Goal: Task Accomplishment & Management: Complete application form

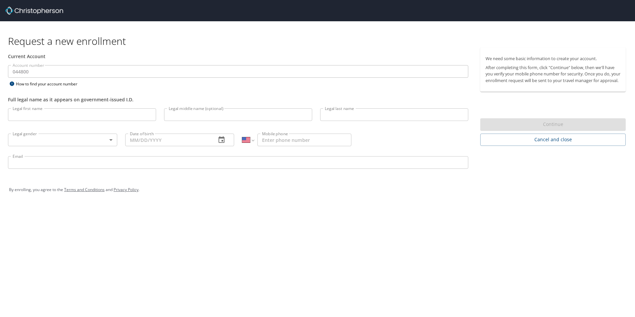
select select "US"
click at [137, 115] on input "Legal first name" at bounding box center [82, 114] width 148 height 13
type input "[PERSON_NAME]"
click at [184, 115] on input "Legal middle name (optional)" at bounding box center [238, 114] width 148 height 13
click at [398, 114] on input "Legal last name" at bounding box center [394, 114] width 148 height 13
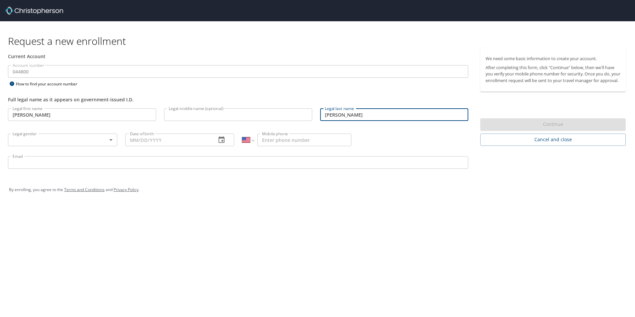
type input "[PERSON_NAME]"
click at [111, 137] on body "Request a new enrollment Current Account Account number 044800 Account number H…" at bounding box center [317, 158] width 635 height 317
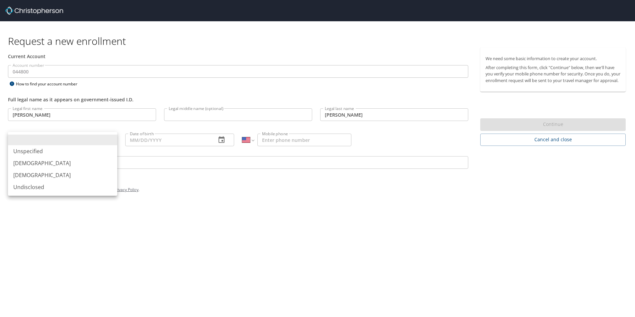
click at [31, 161] on li "[DEMOGRAPHIC_DATA]" at bounding box center [62, 163] width 109 height 12
type input "[DEMOGRAPHIC_DATA]"
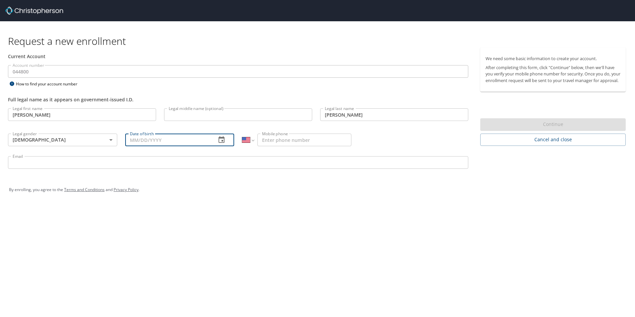
click at [177, 141] on input "Date of birth" at bounding box center [168, 139] width 86 height 13
type input "09/21/1971"
click at [282, 139] on input "Mobile phone" at bounding box center [304, 139] width 94 height 13
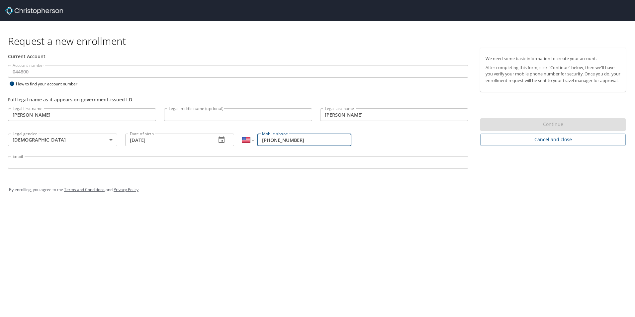
type input "[PHONE_NUMBER]"
click at [41, 166] on input "Email" at bounding box center [238, 162] width 460 height 13
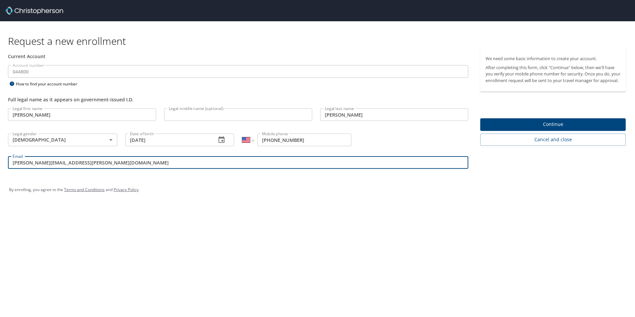
type input "thomas.coleman@aruplab.com"
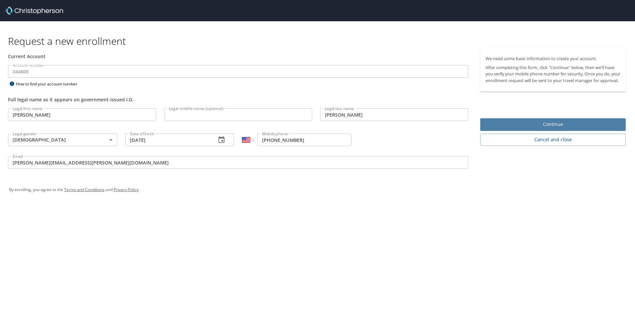
click at [540, 128] on span "Continue" at bounding box center [552, 124] width 135 height 8
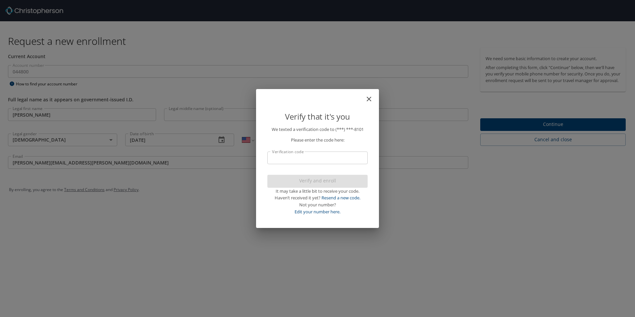
click at [280, 155] on input "Verification code" at bounding box center [317, 157] width 100 height 13
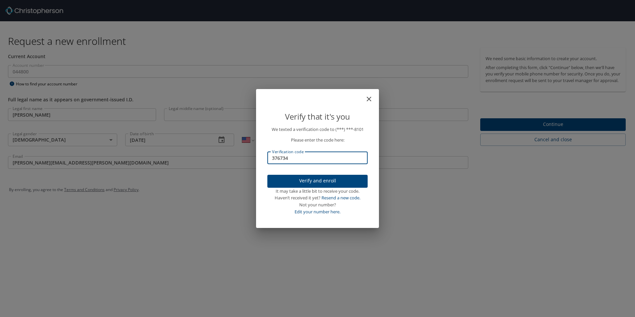
type input "376734"
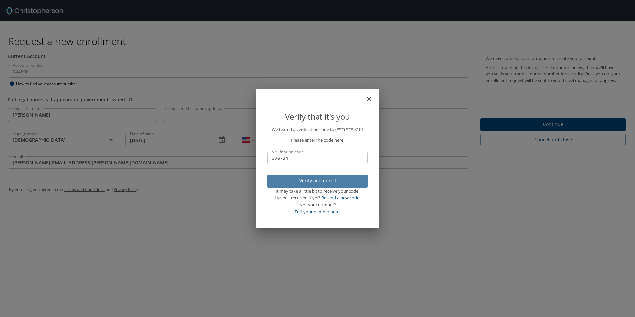
click at [312, 179] on span "Verify and enroll" at bounding box center [318, 181] width 90 height 8
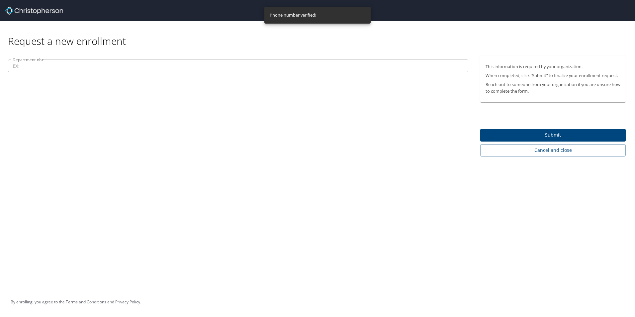
click at [29, 67] on input "Department nbr" at bounding box center [238, 65] width 460 height 13
click at [50, 67] on input "Department nbr" at bounding box center [238, 65] width 460 height 13
click at [31, 69] on input "Department nbr" at bounding box center [238, 65] width 460 height 13
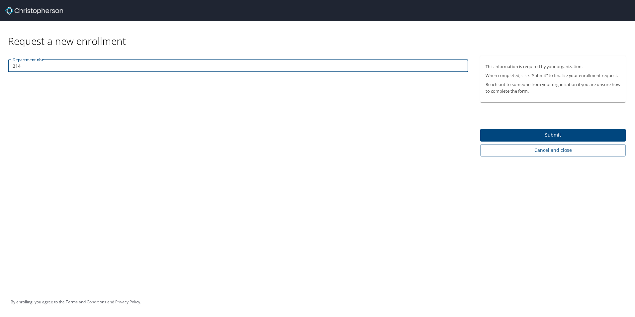
type input "214"
click at [531, 136] on span "Submit" at bounding box center [552, 135] width 135 height 8
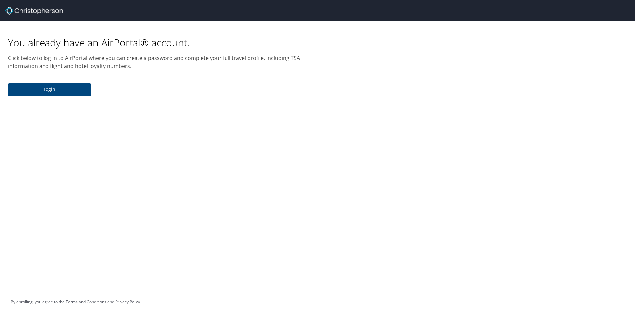
click at [43, 87] on span "Login" at bounding box center [49, 89] width 72 height 8
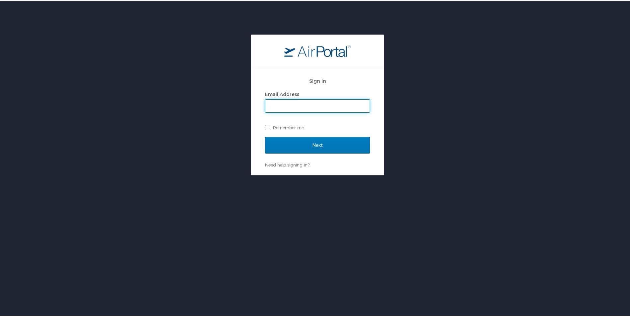
click at [281, 106] on input "Email Address" at bounding box center [317, 104] width 104 height 13
type input "thomas.coleman@aruplab.com"
click at [265, 126] on label "Remember me" at bounding box center [317, 126] width 105 height 10
click at [265, 126] on input "Remember me" at bounding box center [267, 126] width 4 height 4
click at [266, 126] on label "Remember me" at bounding box center [317, 126] width 105 height 10
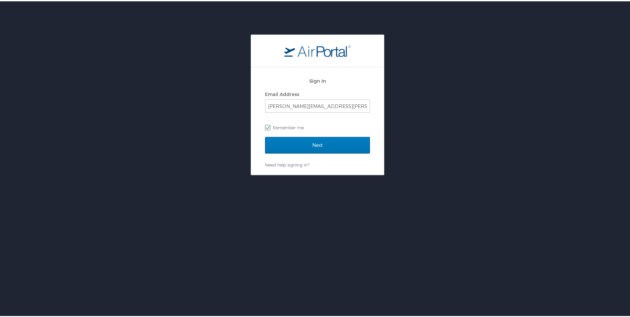
click at [266, 126] on input "Remember me" at bounding box center [267, 126] width 4 height 4
checkbox input "false"
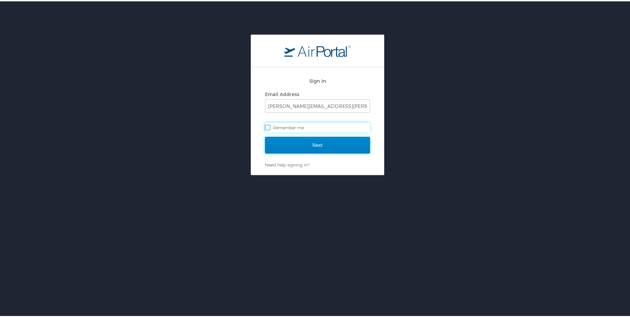
click at [310, 143] on input "Next" at bounding box center [317, 143] width 105 height 17
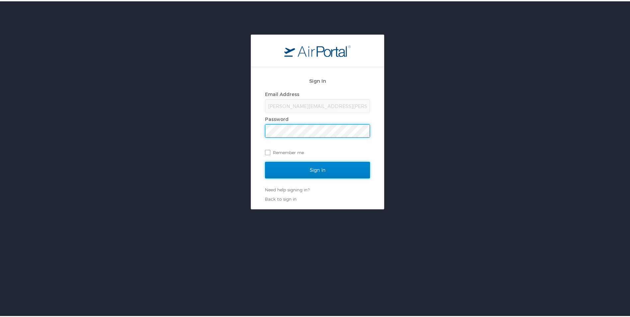
click at [325, 170] on input "Sign In" at bounding box center [317, 168] width 105 height 17
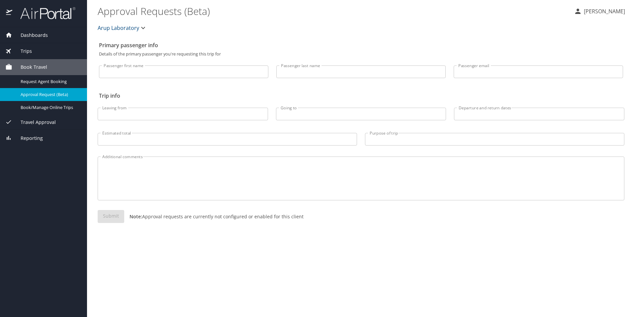
select select "US"
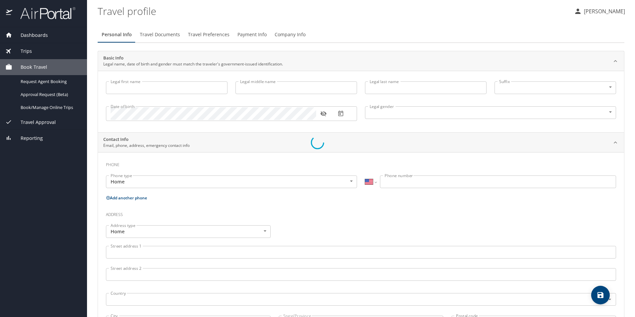
type input "[PERSON_NAME]"
type input "[DEMOGRAPHIC_DATA]"
select select "US"
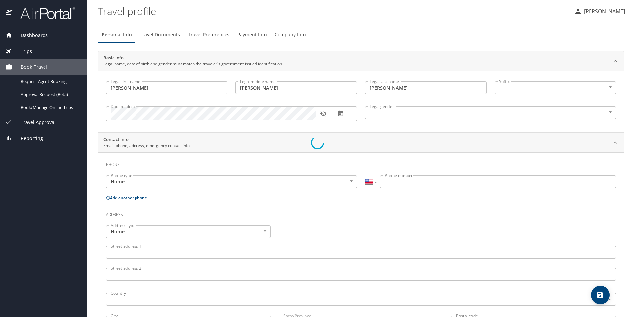
select select "US"
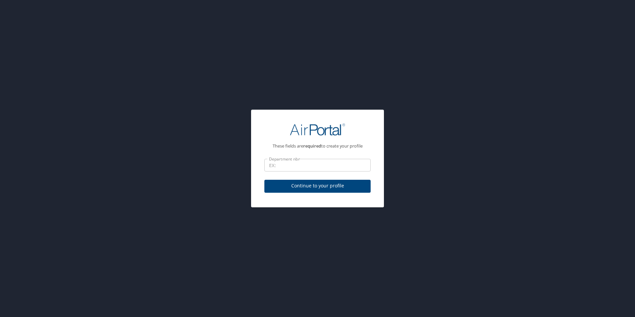
click at [289, 166] on input "Department nbr" at bounding box center [317, 165] width 106 height 13
type input "214"
click at [316, 183] on span "Continue to your profile" at bounding box center [318, 186] width 96 height 8
select select "US"
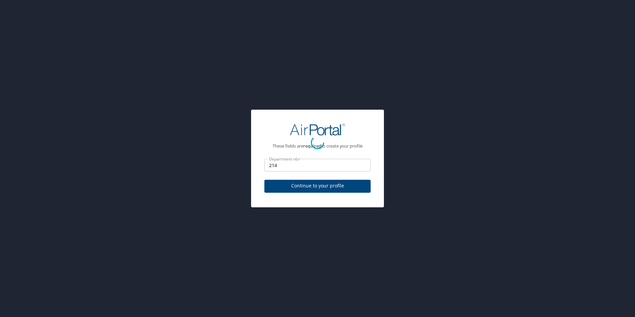
select select "US"
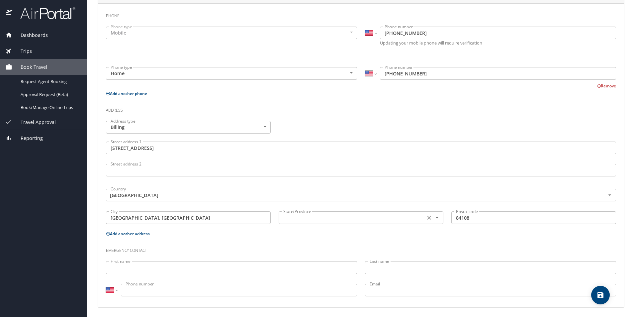
scroll to position [150, 0]
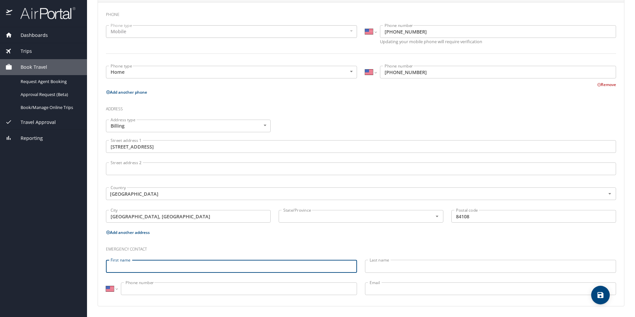
click at [117, 267] on input "First name" at bounding box center [231, 266] width 251 height 13
type input "[PERSON_NAME]"
click at [375, 262] on input "Last name" at bounding box center [490, 266] width 251 height 13
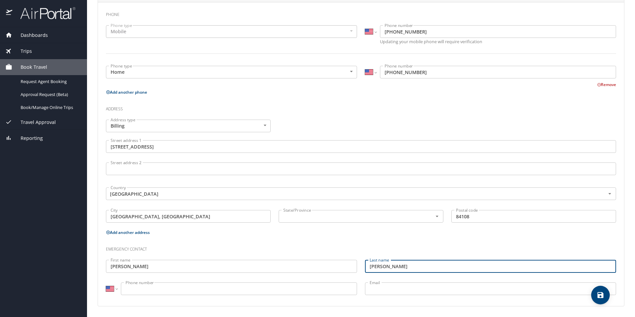
type input "[PERSON_NAME]"
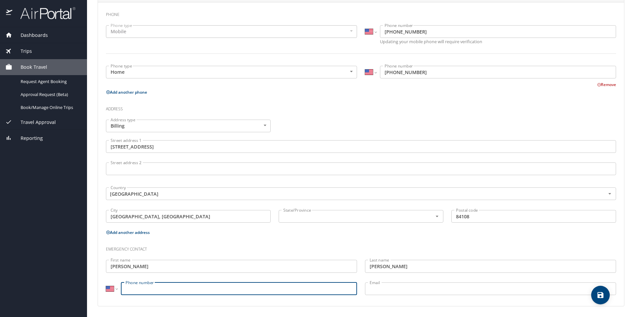
click at [155, 284] on input "Phone number" at bounding box center [239, 288] width 236 height 13
type input "[PHONE_NUMBER]"
click at [378, 292] on input "Email" at bounding box center [490, 288] width 251 height 13
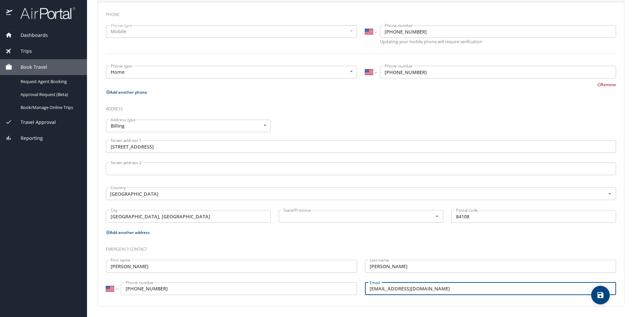
type input "[EMAIL_ADDRESS][DOMAIN_NAME]"
click at [603, 295] on icon "save" at bounding box center [600, 295] width 6 height 6
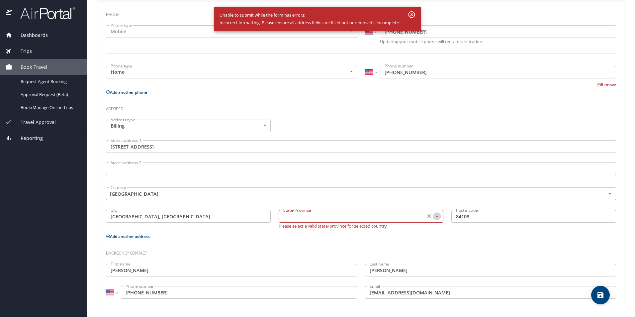
click at [437, 216] on icon "Open" at bounding box center [437, 216] width 7 height 7
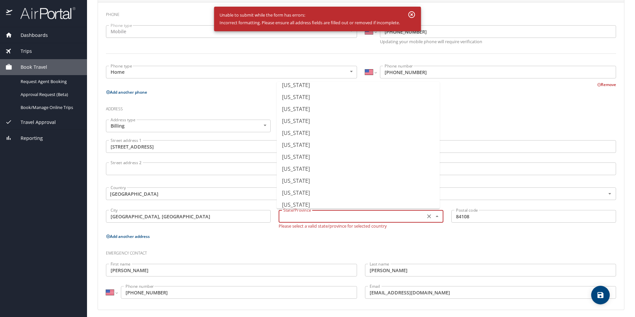
scroll to position [465, 0]
click at [290, 150] on li "[US_STATE]" at bounding box center [358, 151] width 163 height 12
type input "[US_STATE]"
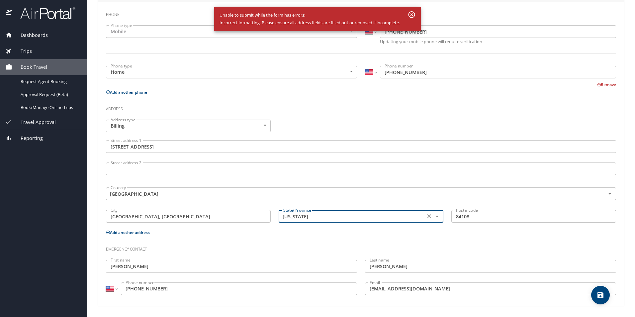
click at [601, 294] on icon "save" at bounding box center [600, 295] width 6 height 6
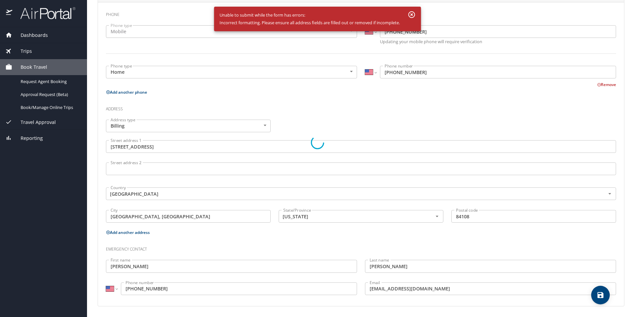
select select "US"
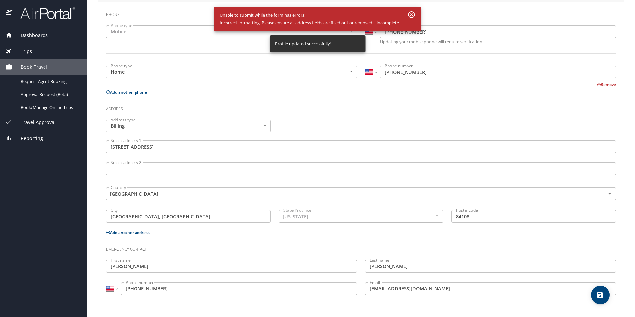
select select "US"
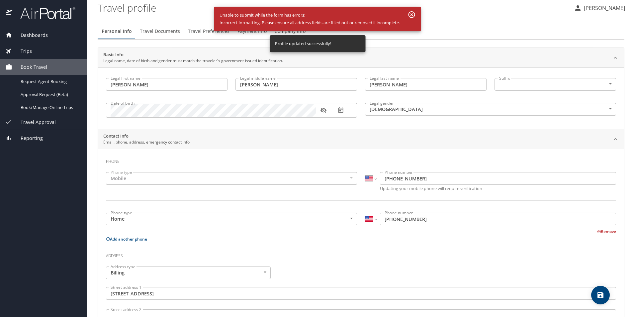
scroll to position [0, 0]
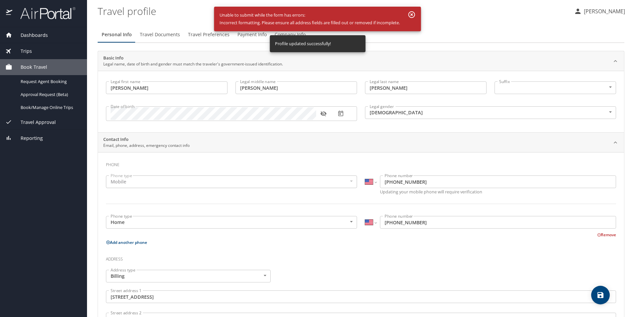
click at [156, 33] on span "Travel Documents" at bounding box center [160, 35] width 40 height 8
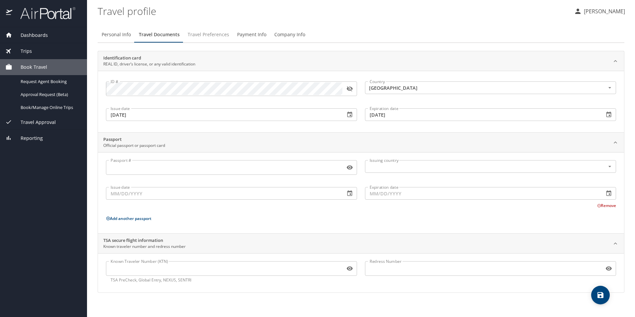
click at [205, 36] on span "Travel Preferences" at bounding box center [209, 35] width 42 height 8
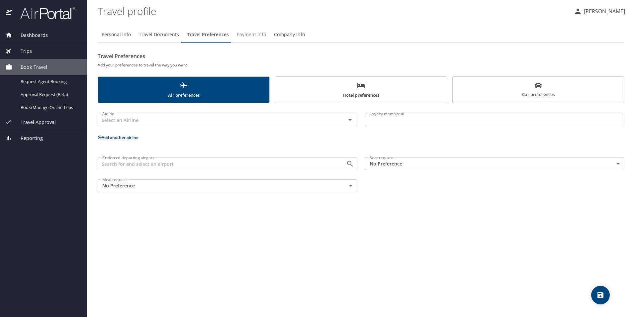
click at [241, 32] on span "Payment Info" at bounding box center [251, 35] width 29 height 8
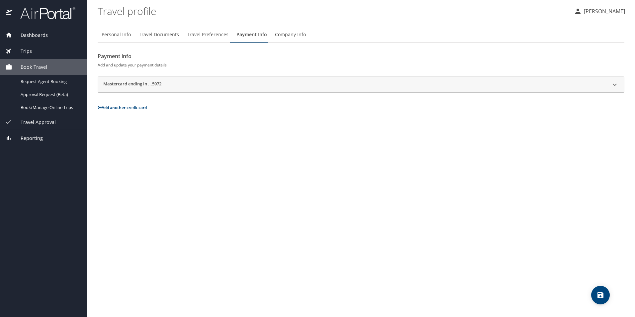
click at [617, 83] on icon at bounding box center [615, 85] width 8 height 8
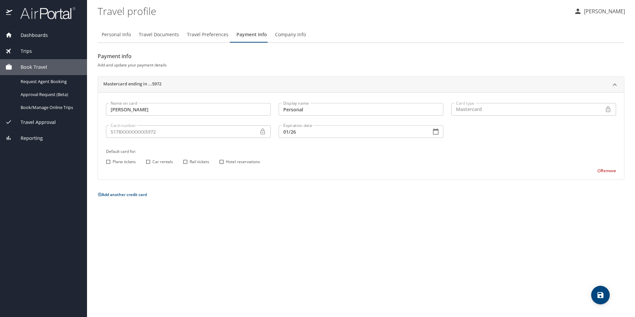
click at [264, 131] on icon at bounding box center [262, 131] width 7 height 7
click at [263, 131] on icon at bounding box center [262, 131] width 7 height 7
click at [607, 169] on button "Remove" at bounding box center [606, 171] width 19 height 6
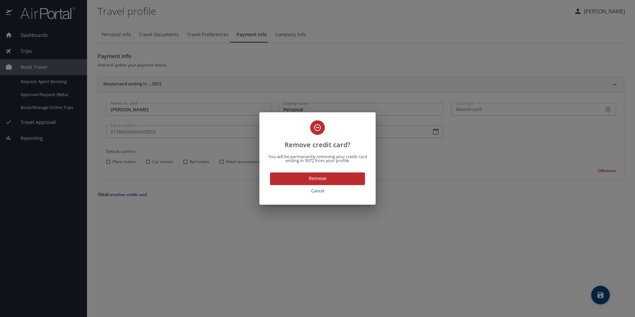
click at [312, 176] on span "Remove" at bounding box center [317, 178] width 84 height 8
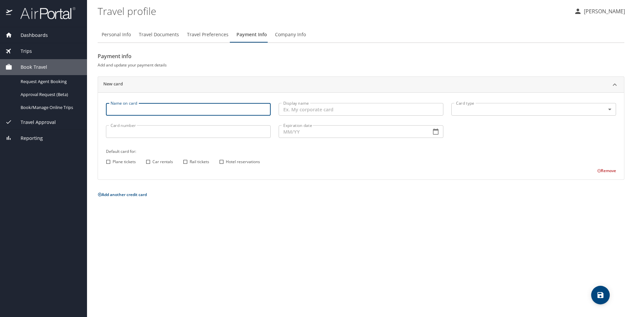
click at [118, 110] on input "Name on card" at bounding box center [188, 109] width 165 height 13
type input "[PERSON_NAME]"
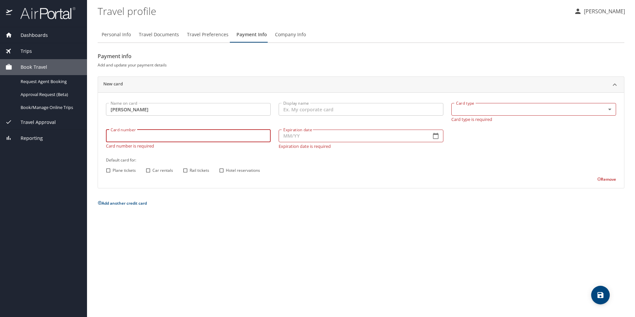
click at [142, 138] on input "Card number" at bounding box center [188, 135] width 165 height 13
click at [610, 107] on body "Dashboards My Travel Dashboard Trips Current / Future Trips Past Trips Trips Mi…" at bounding box center [317, 158] width 635 height 317
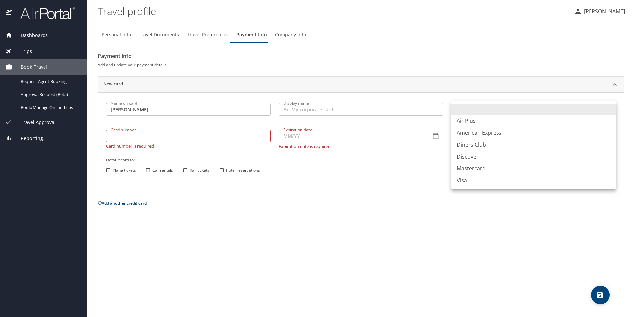
click at [468, 178] on li "Visa" at bounding box center [533, 180] width 165 height 12
type input "VI"
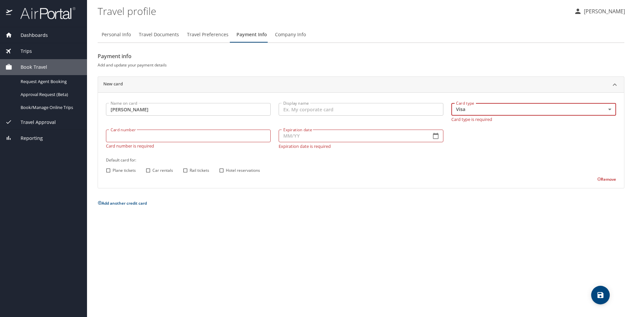
click at [164, 110] on input "[PERSON_NAME]" at bounding box center [188, 109] width 165 height 13
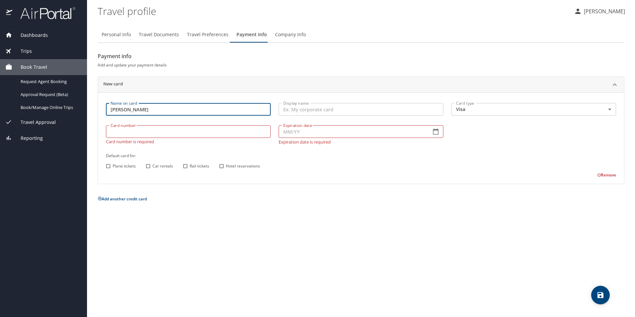
type input "[PERSON_NAME]"
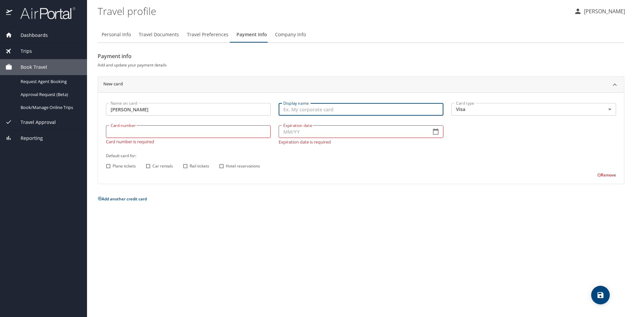
click at [325, 108] on input "Display name" at bounding box center [361, 109] width 165 height 13
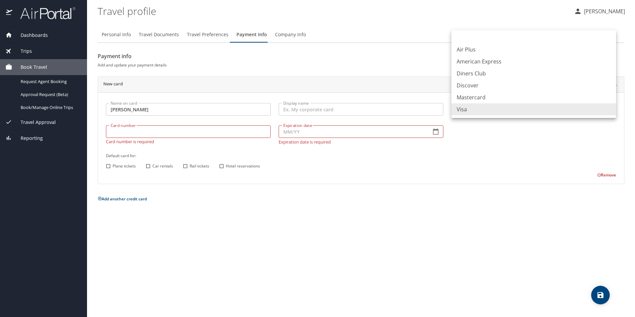
click at [610, 109] on body "Dashboards My Travel Dashboard Trips Current / Future Trips Past Trips Trips Mi…" at bounding box center [317, 158] width 635 height 317
click at [430, 60] on div at bounding box center [317, 158] width 635 height 317
click at [610, 107] on body "Dashboards My Travel Dashboard Trips Current / Future Trips Past Trips Trips Mi…" at bounding box center [317, 158] width 635 height 317
click at [470, 97] on li "Mastercard" at bounding box center [533, 97] width 165 height 12
type input "CA"
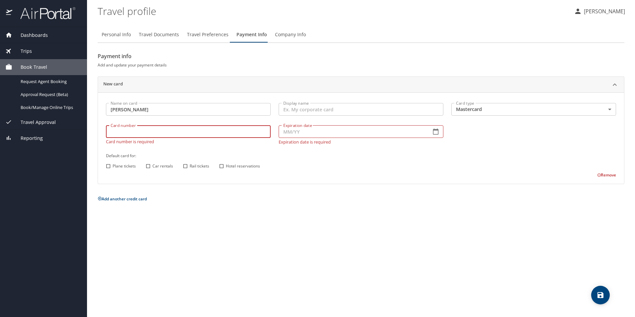
click at [140, 132] on input "Card number" at bounding box center [188, 131] width 165 height 13
type input "[CREDIT_CARD_NUMBER]"
click at [432, 134] on icon "button" at bounding box center [435, 131] width 7 height 7
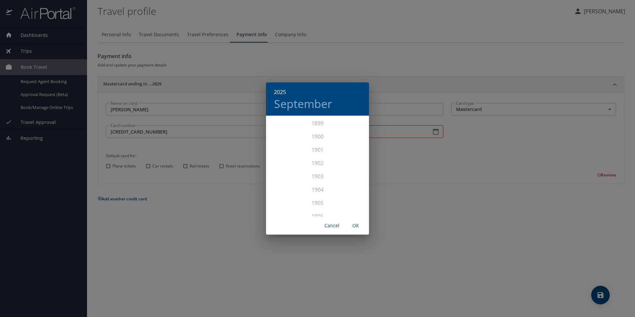
scroll to position [1634, 0]
click at [318, 194] on div "2027" at bounding box center [317, 196] width 103 height 13
click at [284, 201] on div "Oct" at bounding box center [283, 203] width 34 height 25
drag, startPoint x: 356, startPoint y: 224, endPoint x: 375, endPoint y: 222, distance: 19.0
click at [355, 224] on span "OK" at bounding box center [356, 225] width 16 height 8
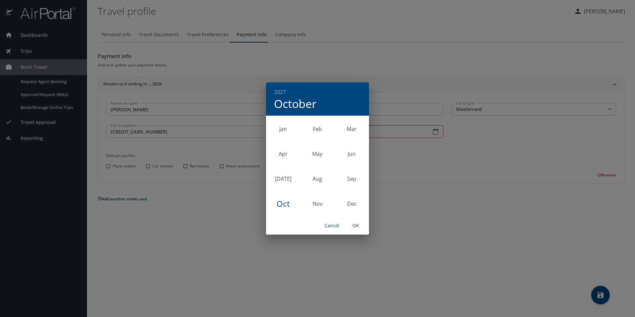
type input "10/27"
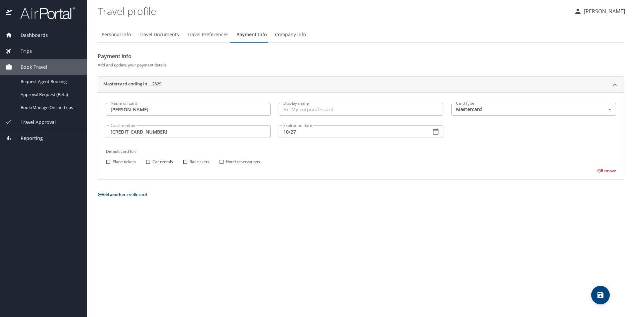
click at [600, 297] on icon "save" at bounding box center [600, 295] width 8 height 8
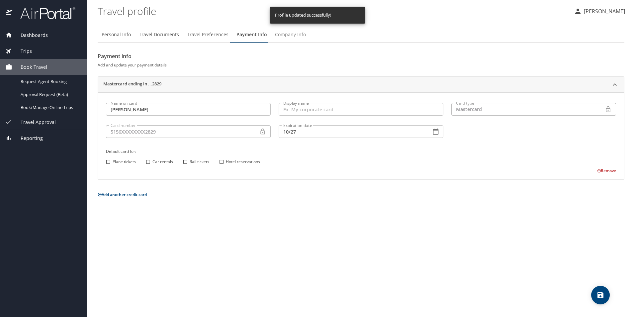
click at [283, 32] on span "Company Info" at bounding box center [290, 35] width 31 height 8
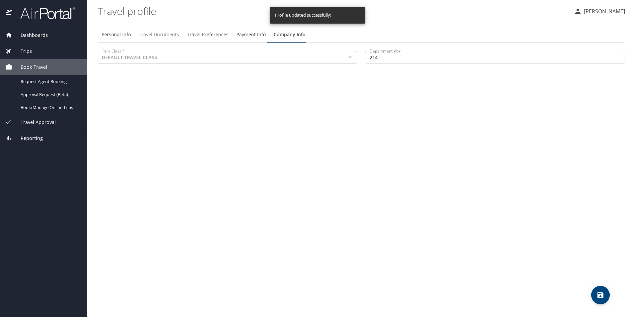
click at [163, 36] on span "Travel Documents" at bounding box center [159, 35] width 40 height 8
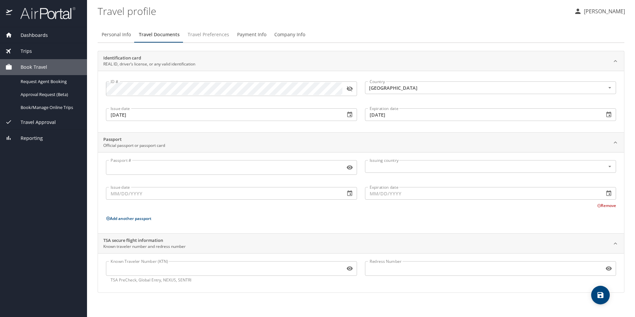
click at [207, 34] on span "Travel Preferences" at bounding box center [209, 35] width 42 height 8
